Goal: Task Accomplishment & Management: Manage account settings

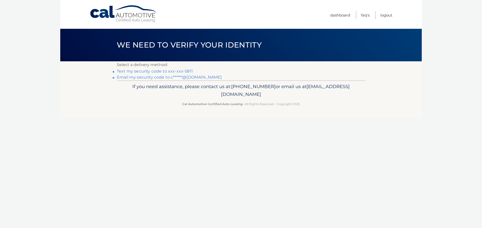
click at [165, 78] on link "Email my security code to c******@[DOMAIN_NAME]" at bounding box center [169, 77] width 105 height 5
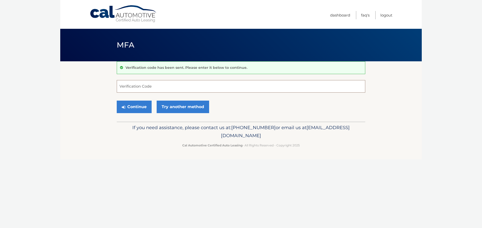
click at [142, 82] on input "Verification Code" at bounding box center [241, 86] width 248 height 13
paste input "724681"
type input "724681"
click at [178, 104] on link "Try another method" at bounding box center [183, 107] width 52 height 13
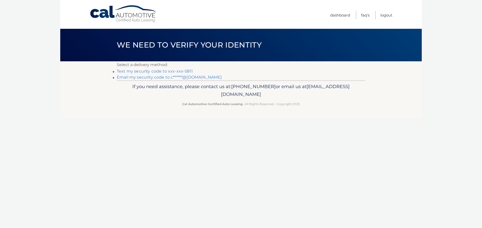
click at [193, 77] on link "Email my security code to c******@gmail.com" at bounding box center [169, 77] width 105 height 5
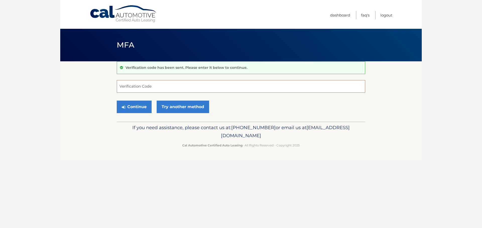
click at [144, 89] on input "Verification Code" at bounding box center [241, 86] width 248 height 13
paste input "066895"
type input "066895"
click at [134, 107] on button "Continue" at bounding box center [134, 107] width 35 height 13
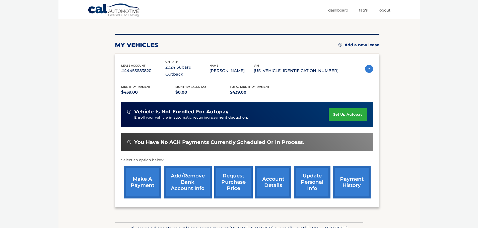
scroll to position [75, 0]
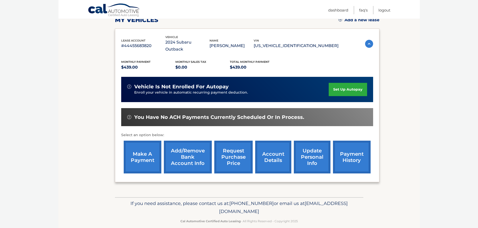
click at [151, 151] on link "make a payment" at bounding box center [143, 157] width 38 height 33
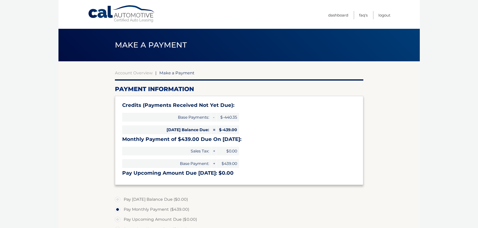
select select "NmNjNTg3ZDUtOWM0Mi00NGIyLWEyYTAtNDhkYTY3ODQ0NTRk"
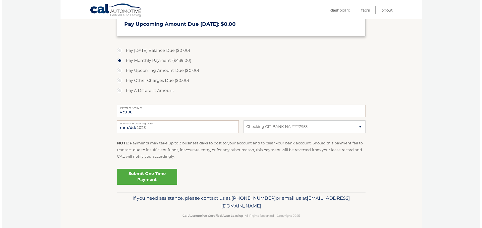
scroll to position [150, 0]
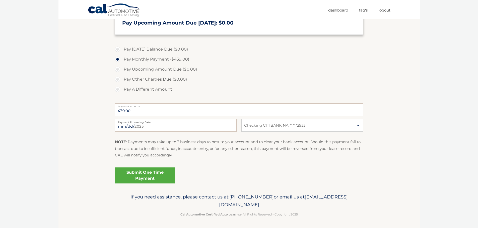
click at [148, 175] on link "Submit One Time Payment" at bounding box center [145, 176] width 60 height 16
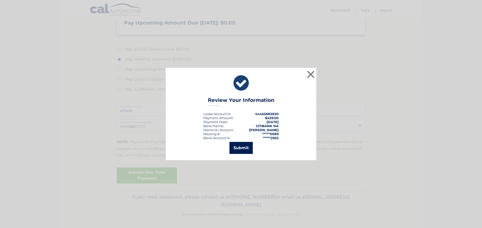
click at [240, 150] on button "Submit" at bounding box center [240, 148] width 23 height 12
